Goal: Navigation & Orientation: Find specific page/section

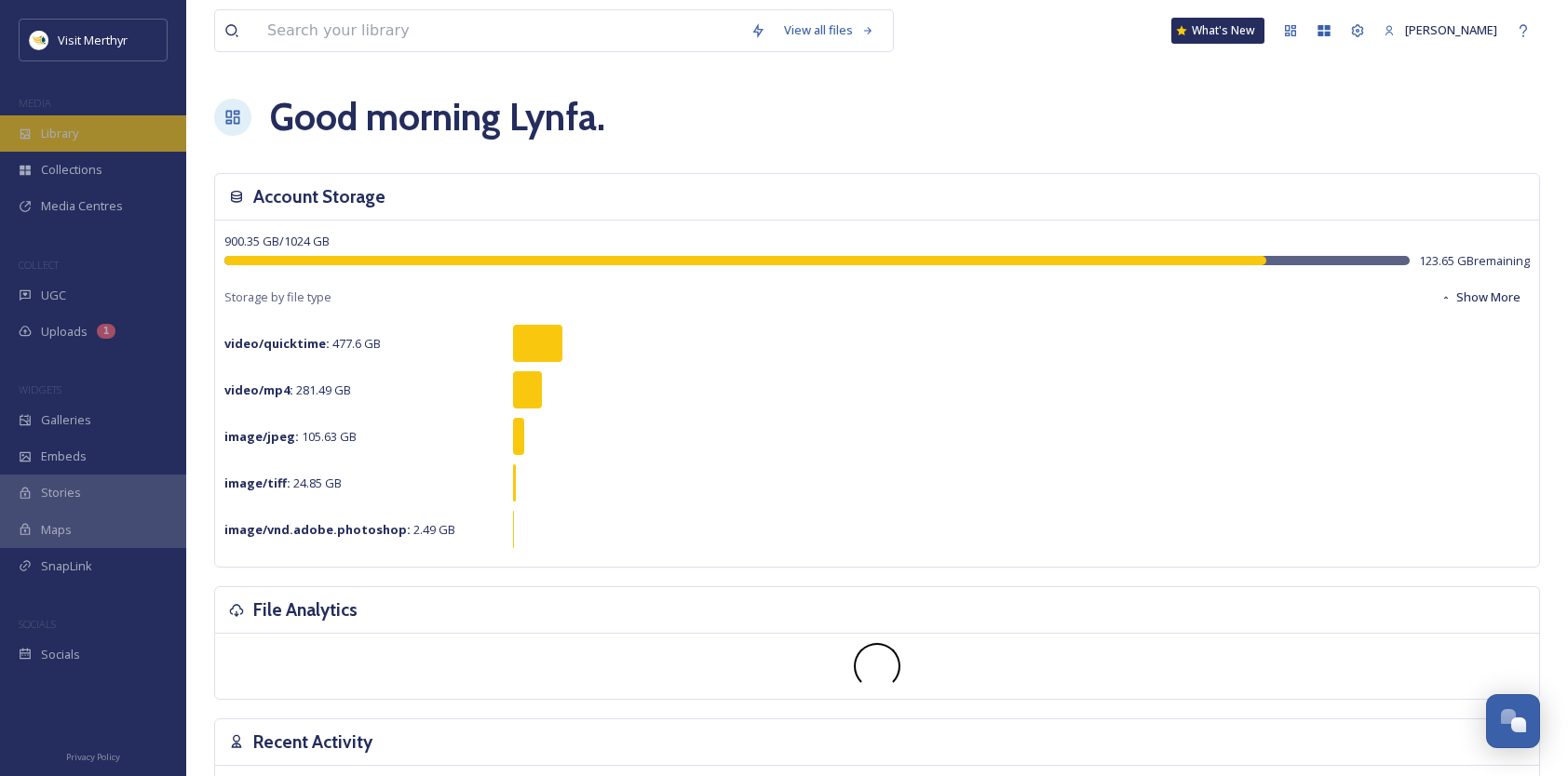
click at [66, 124] on span "Library" at bounding box center [58, 133] width 37 height 18
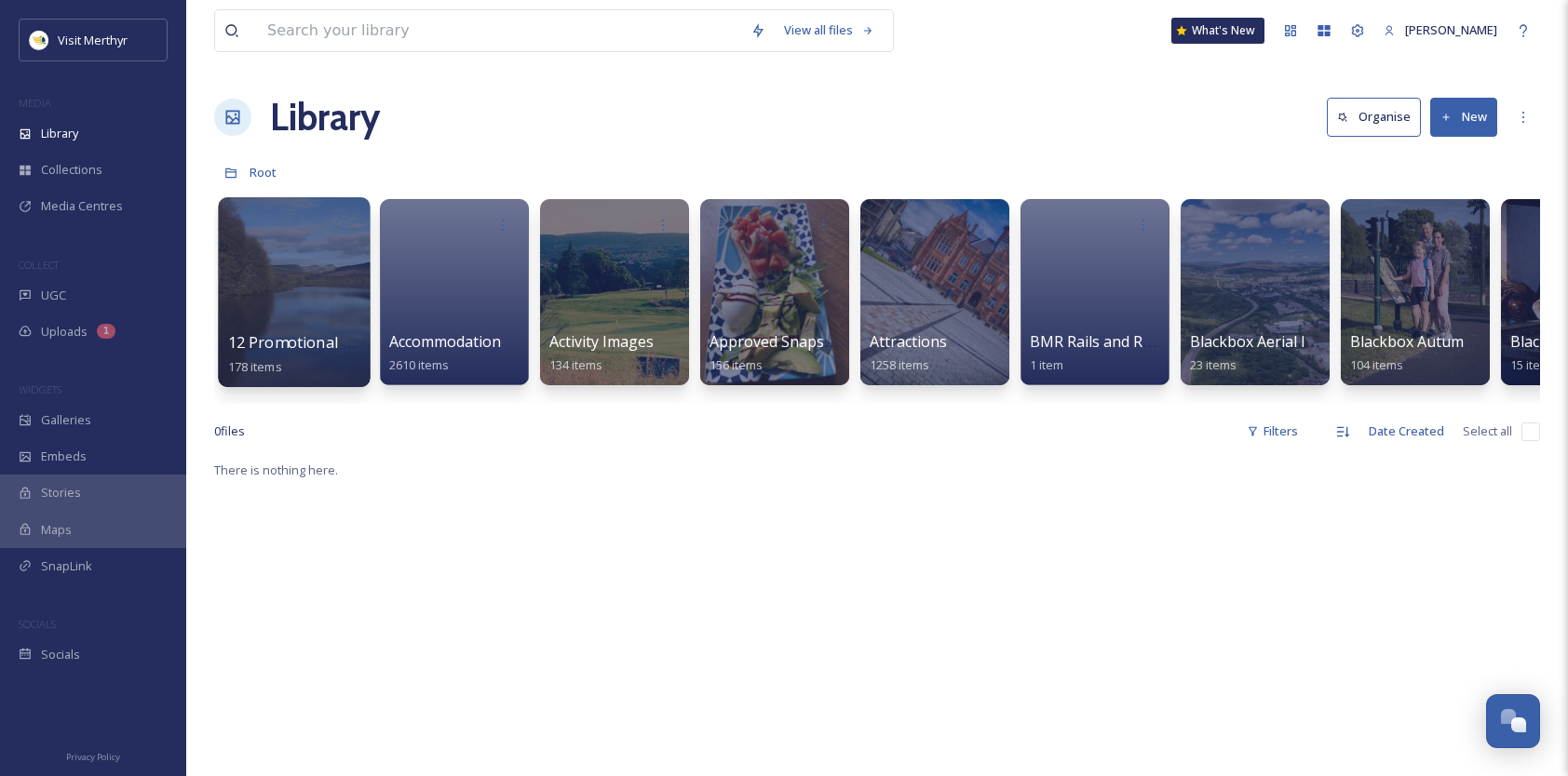
click at [344, 299] on div at bounding box center [293, 291] width 152 height 190
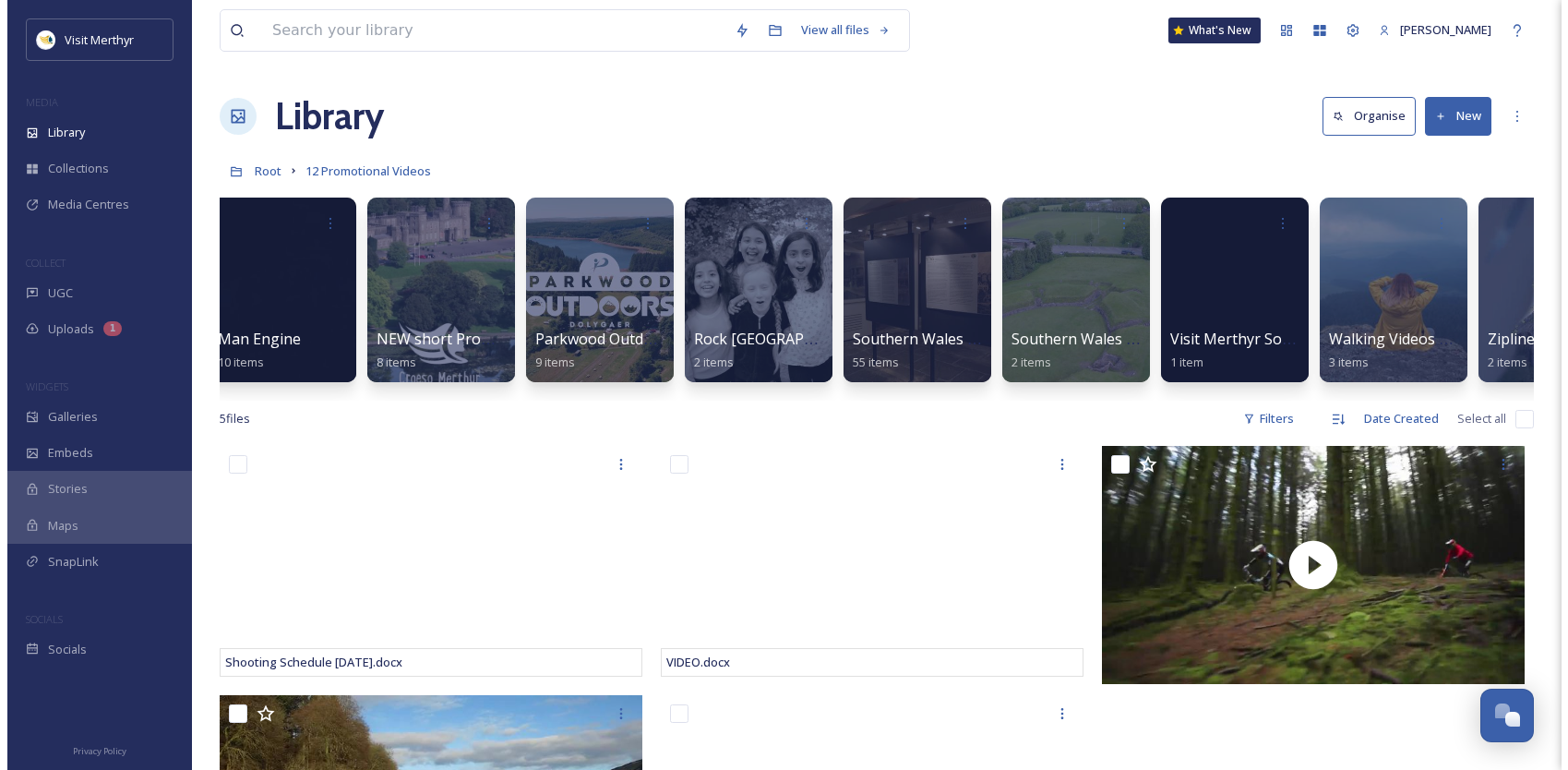
scroll to position [0, 749]
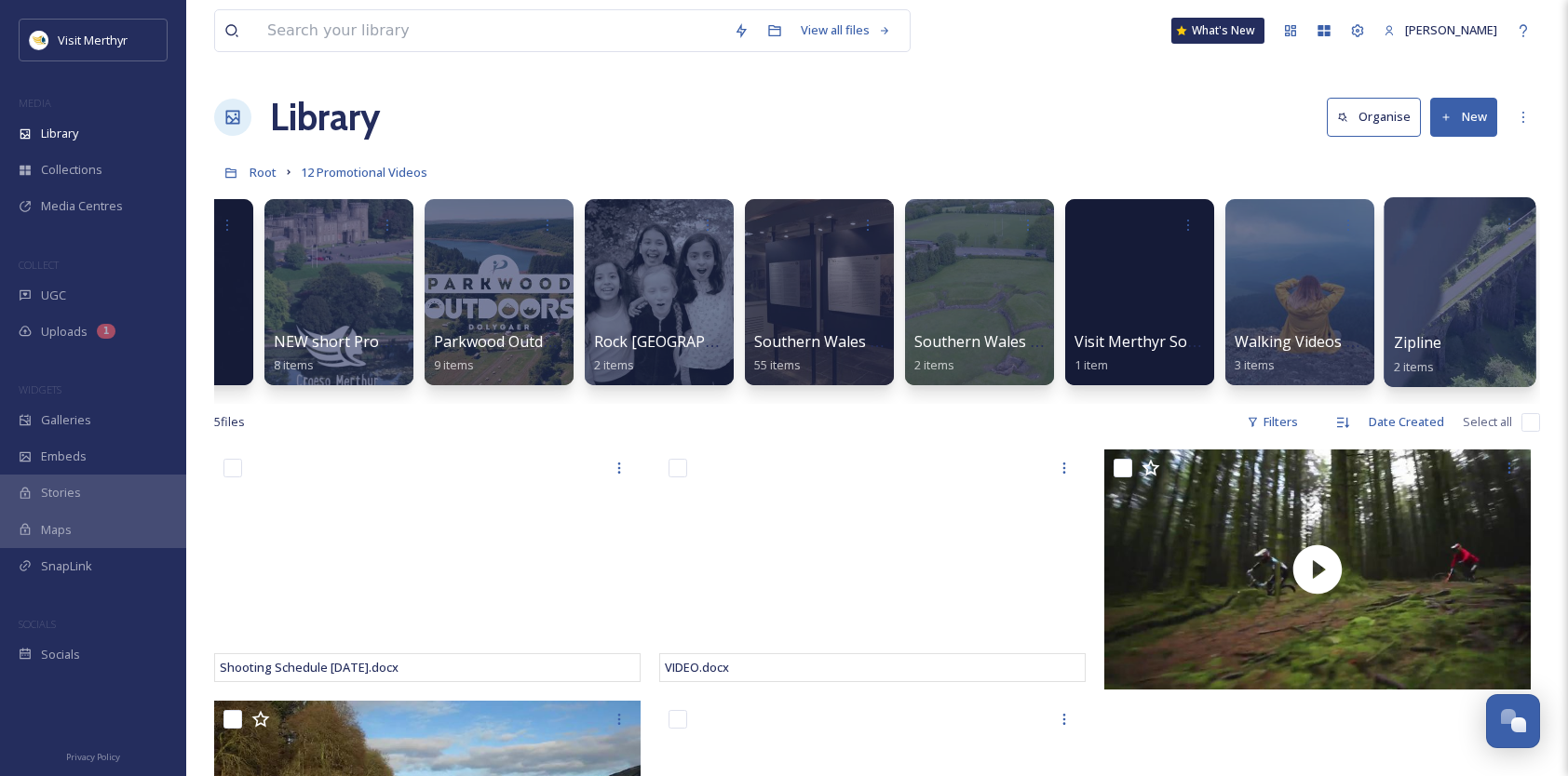
click at [1435, 297] on div at bounding box center [1459, 291] width 152 height 190
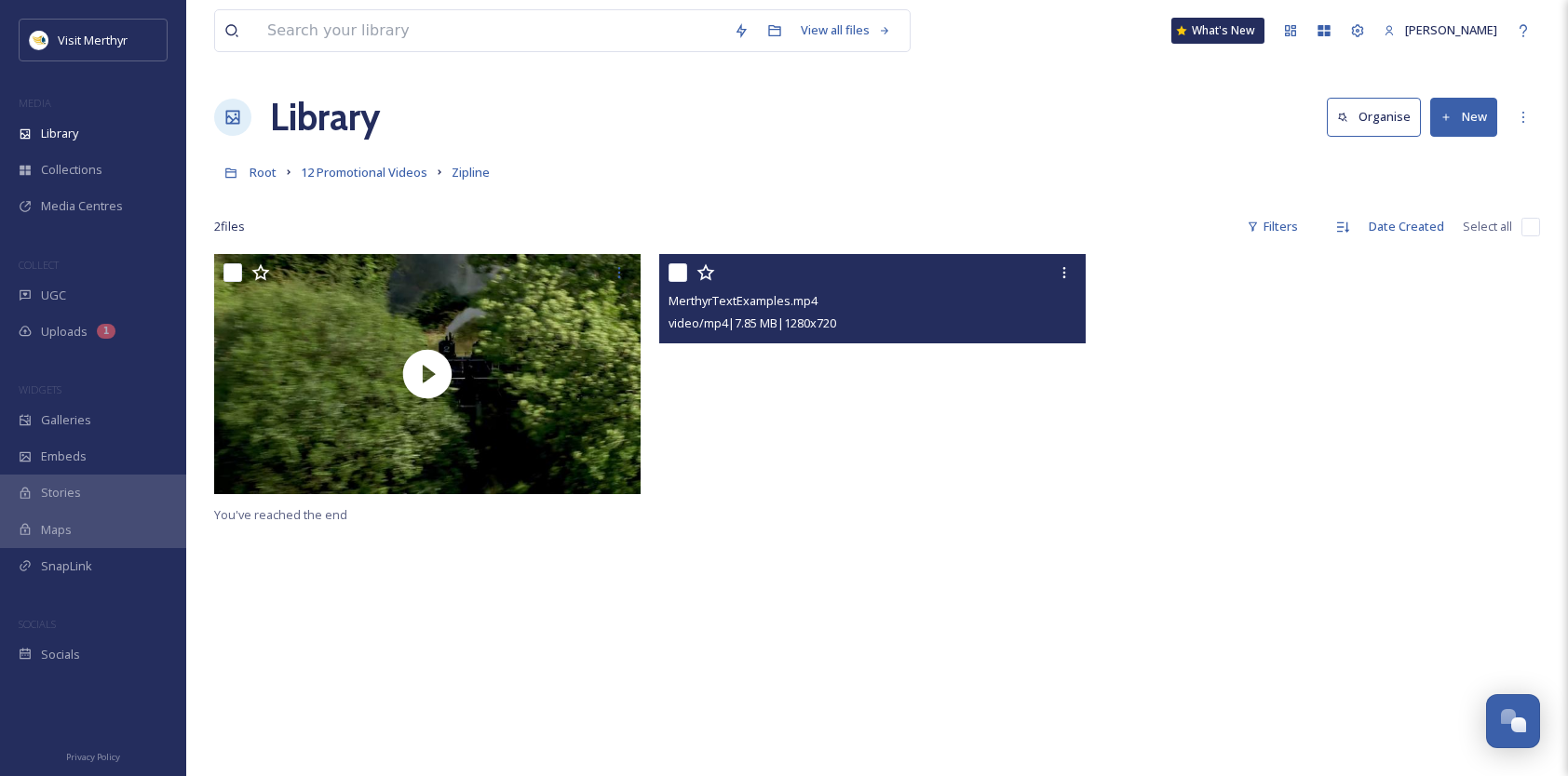
click at [972, 422] on video "MerthyrTextExamples.mp4" at bounding box center [873, 373] width 426 height 240
